Goal: Check status

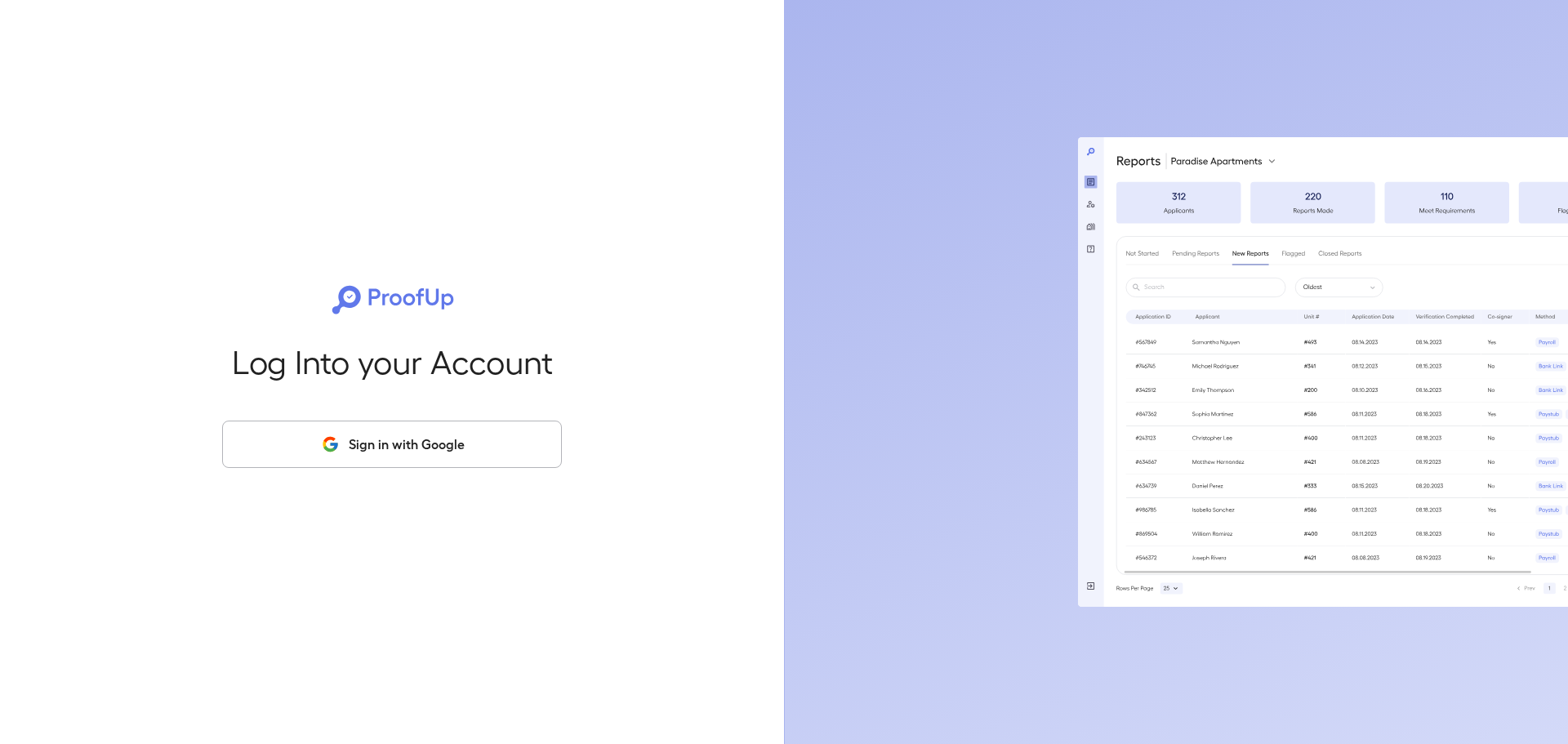
click at [414, 435] on button "Sign in with Google" at bounding box center [392, 444] width 340 height 48
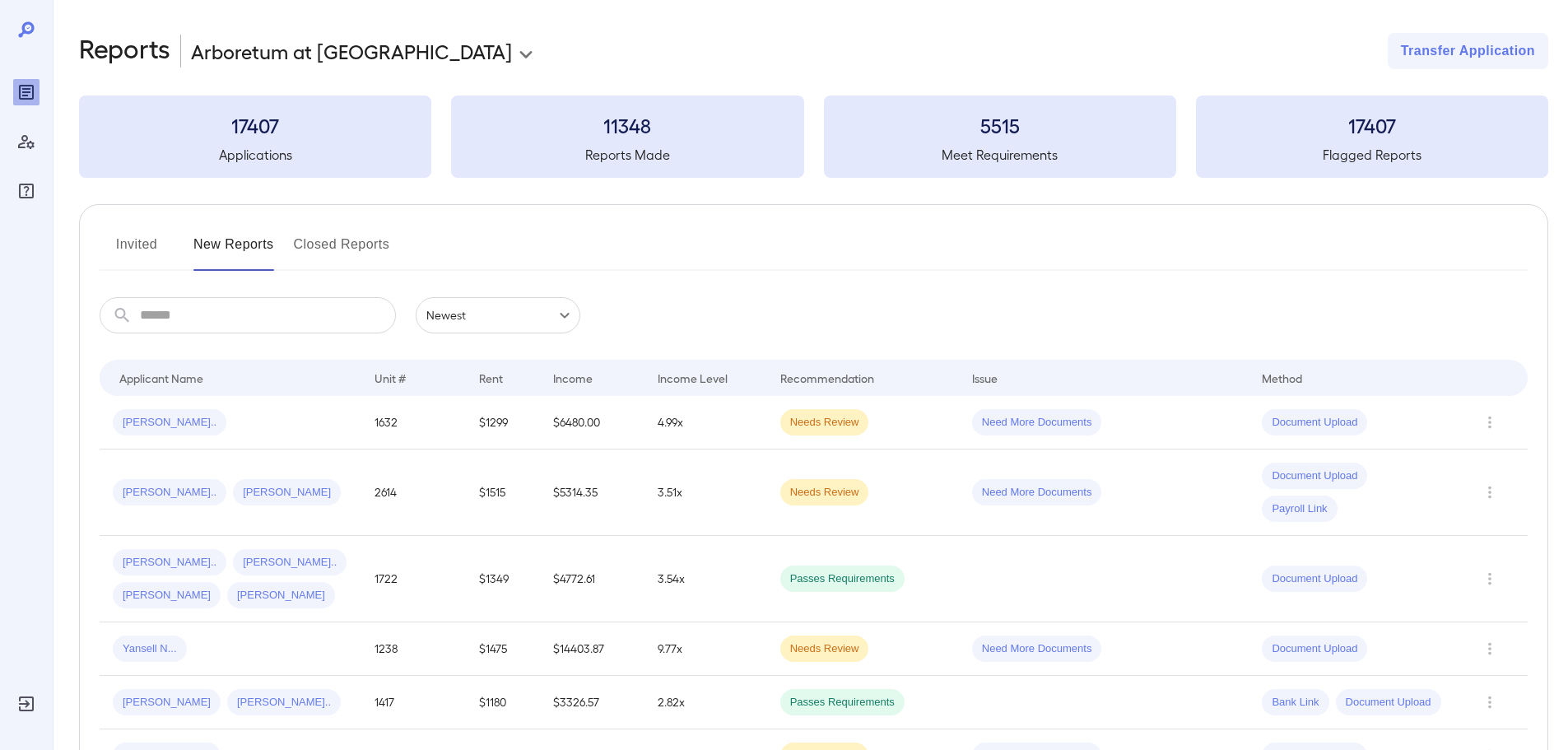
click at [344, 657] on div "Yansell N..." at bounding box center [230, 648] width 235 height 26
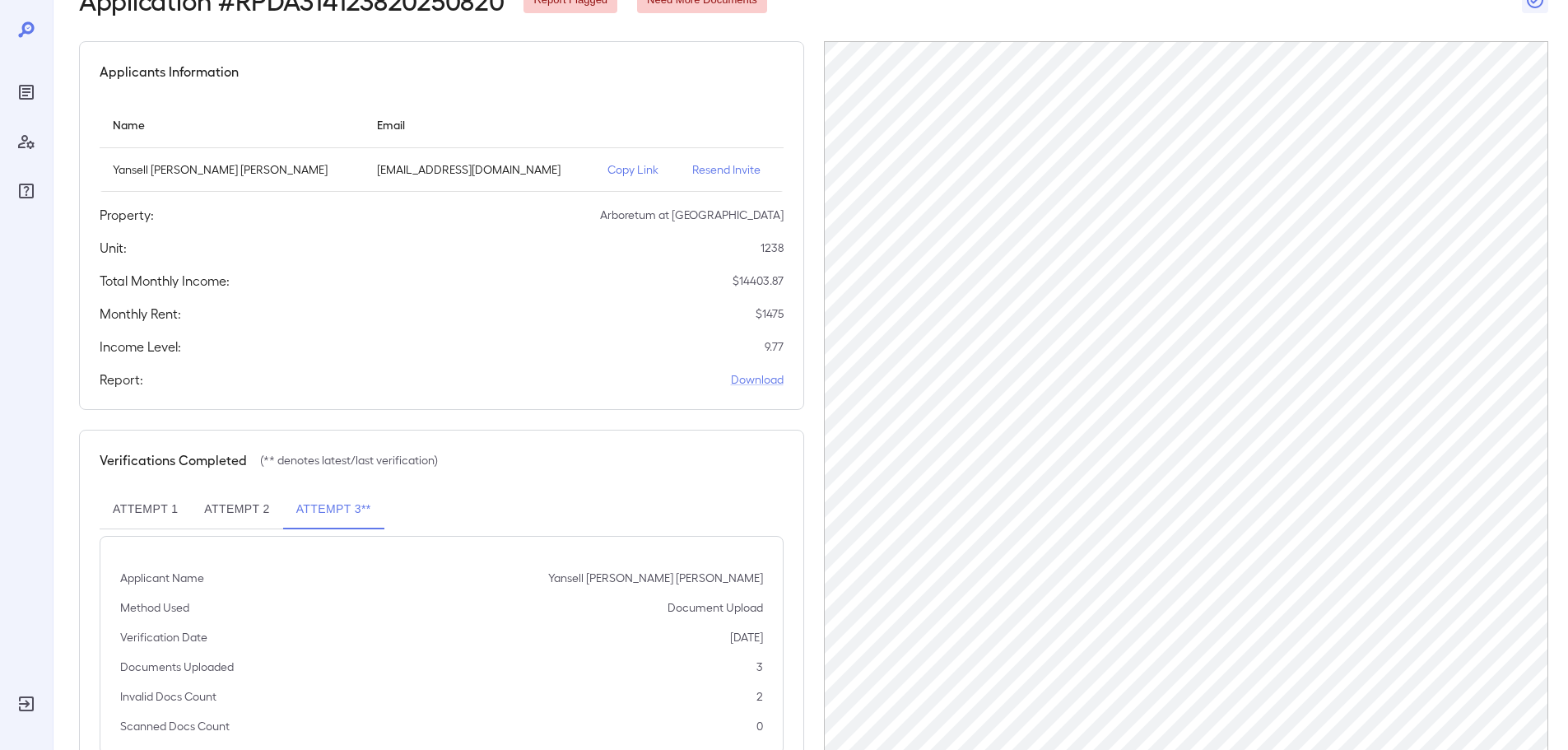
scroll to position [166, 0]
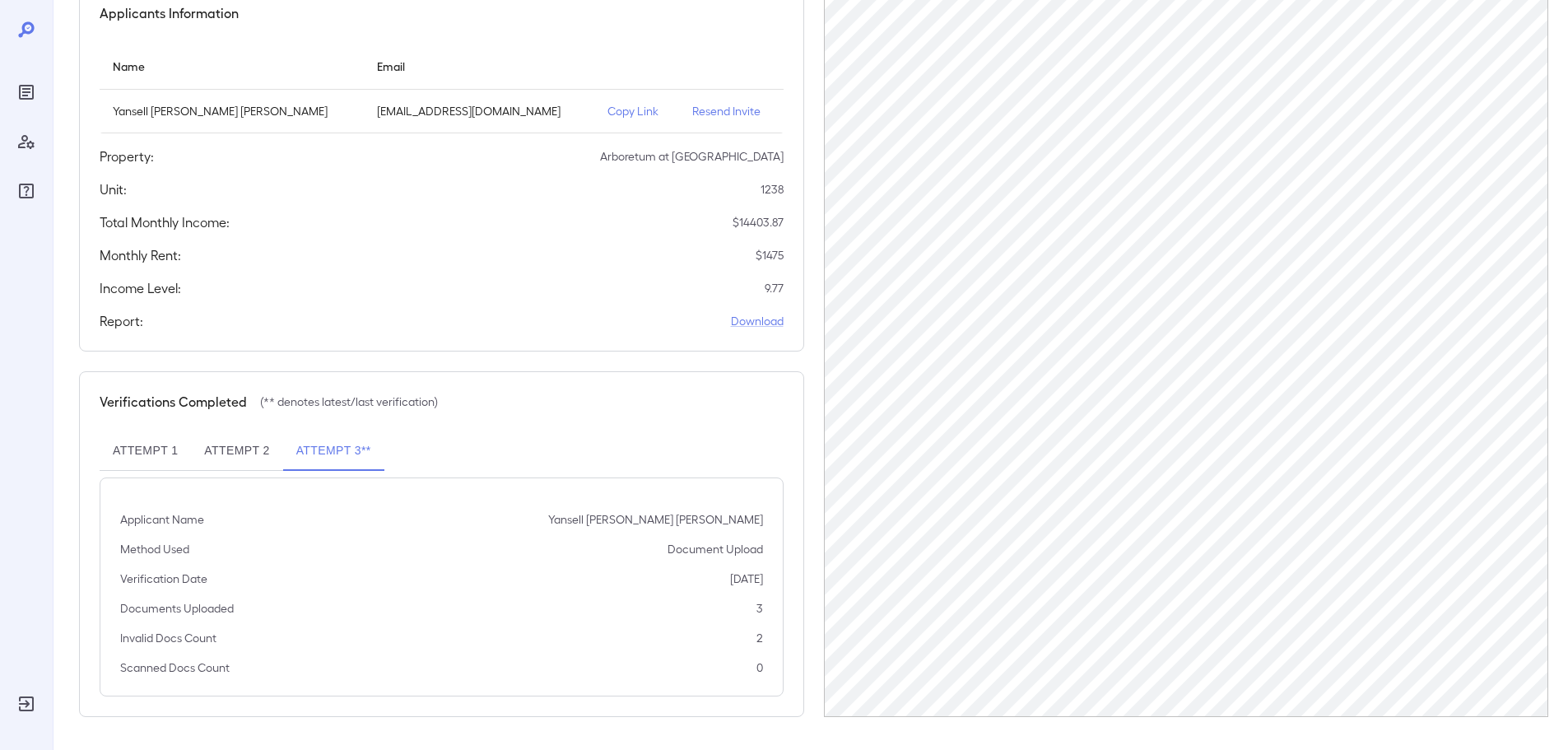
click at [710, 415] on div "Verifications Completed (** denotes latest/last verification) Attempt 1 Attempt…" at bounding box center [441, 544] width 725 height 345
